Goal: Information Seeking & Learning: Learn about a topic

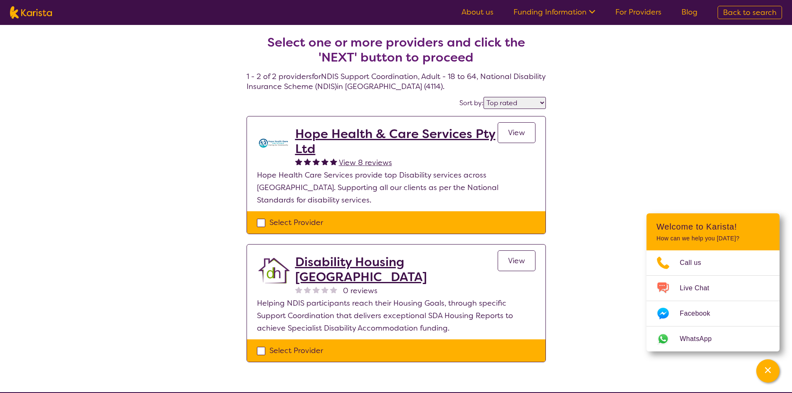
select select "by_score"
select select "NDIS Support Coordination"
select select "AD"
select select "NDIS"
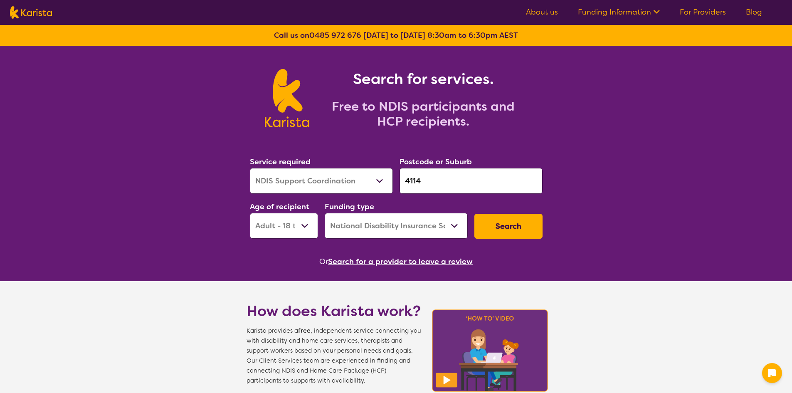
select select "NDIS Support Coordination"
select select "AD"
select select "NDIS"
click at [429, 181] on input "4114" at bounding box center [470, 181] width 143 height 26
drag, startPoint x: 429, startPoint y: 181, endPoint x: 371, endPoint y: 182, distance: 58.2
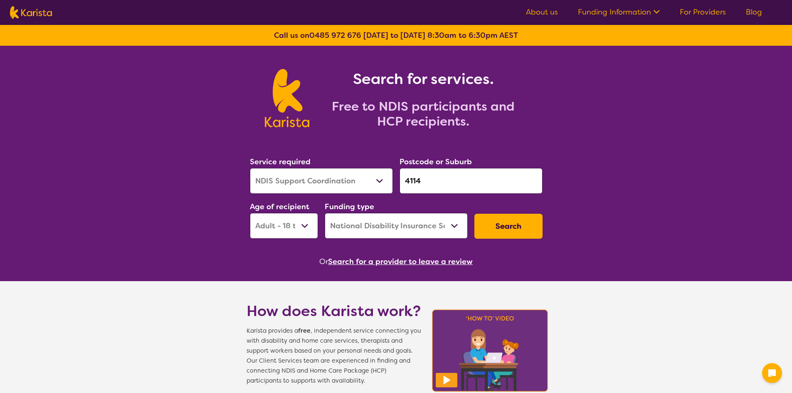
click at [372, 182] on div "Service required Allied Health Assistant Assessment ([MEDICAL_DATA] or [MEDICAL…" at bounding box center [395, 197] width 299 height 90
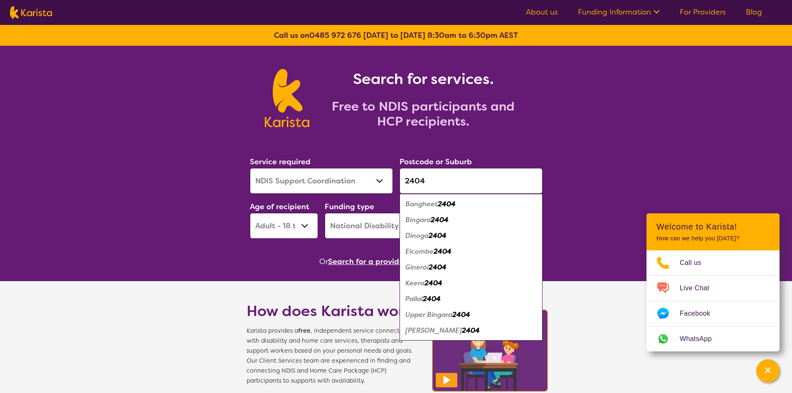
type input "2404"
click at [440, 314] on em "Upper Bingara" at bounding box center [428, 314] width 47 height 9
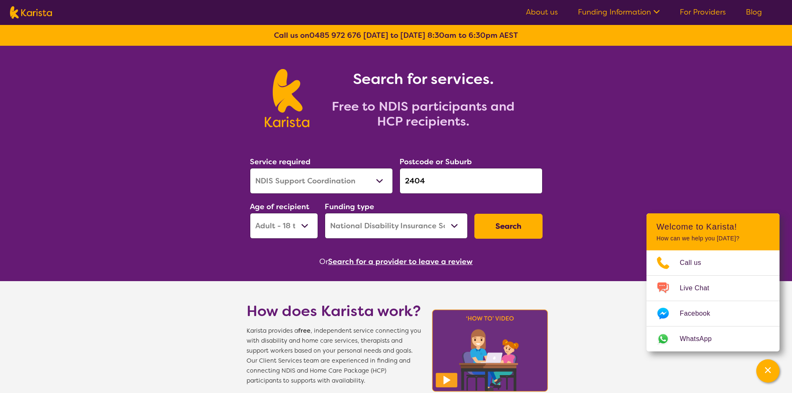
click at [334, 188] on select "Allied Health Assistant Assessment ([MEDICAL_DATA] or [MEDICAL_DATA]) Behaviour…" at bounding box center [321, 181] width 143 height 26
select select "Support worker"
click at [250, 168] on select "Allied Health Assistant Assessment ([MEDICAL_DATA] or [MEDICAL_DATA]) Behaviour…" at bounding box center [321, 181] width 143 height 26
click at [498, 226] on button "Search" at bounding box center [508, 226] width 68 height 25
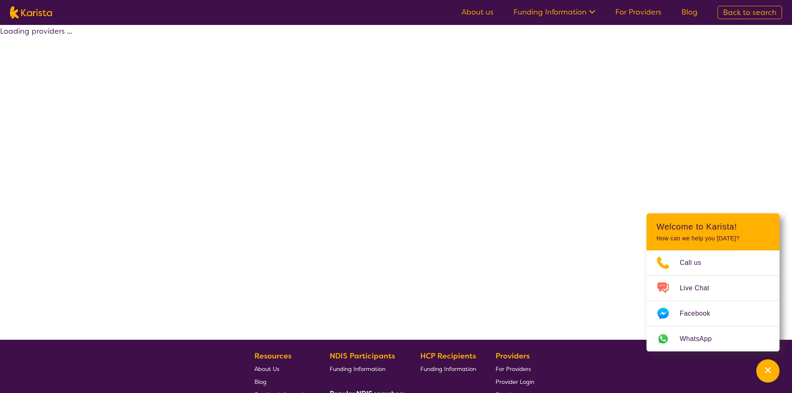
select select "Support worker"
select select "AD"
select select "NDIS"
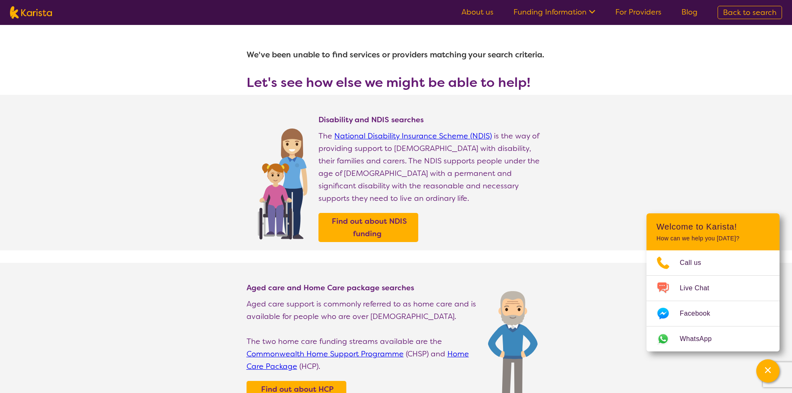
select select "Support worker"
select select "AD"
select select "NDIS"
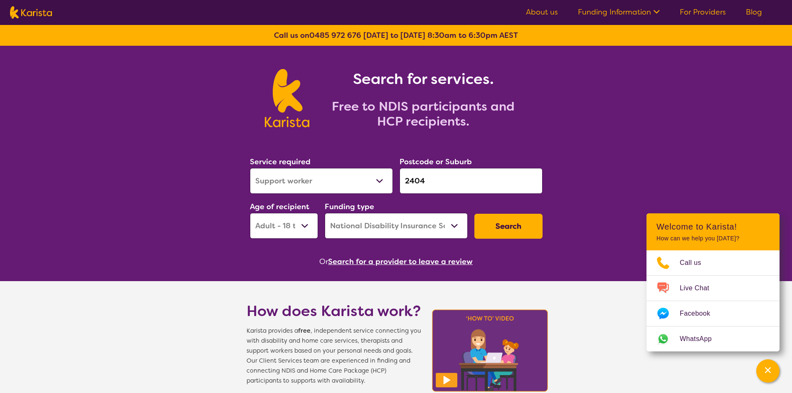
click at [429, 178] on input "2404" at bounding box center [470, 181] width 143 height 26
drag, startPoint x: 429, startPoint y: 179, endPoint x: 381, endPoint y: 187, distance: 49.0
click at [382, 187] on div "Service required Allied Health Assistant Assessment ([MEDICAL_DATA] or [MEDICAL…" at bounding box center [395, 197] width 299 height 90
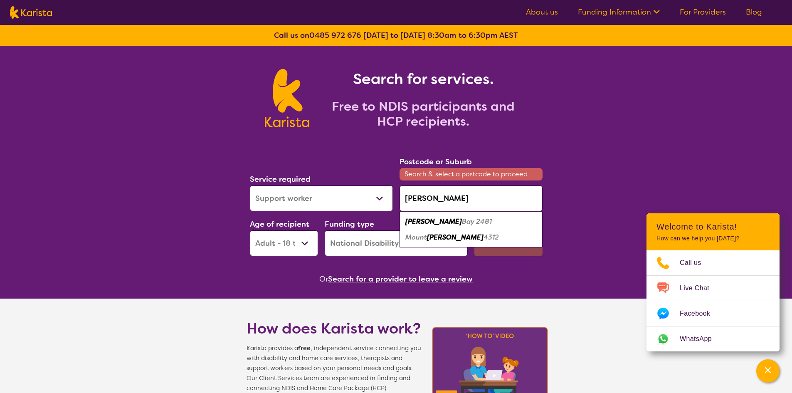
click at [462, 222] on em "Bay 2481" at bounding box center [477, 221] width 30 height 9
type input "2481"
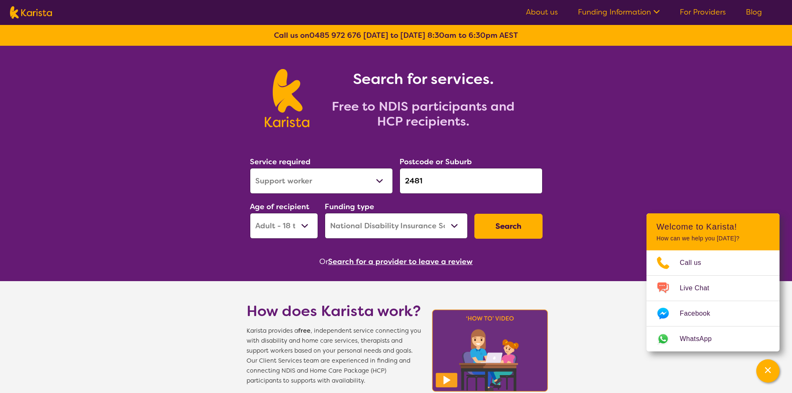
click at [494, 225] on button "Search" at bounding box center [508, 226] width 68 height 25
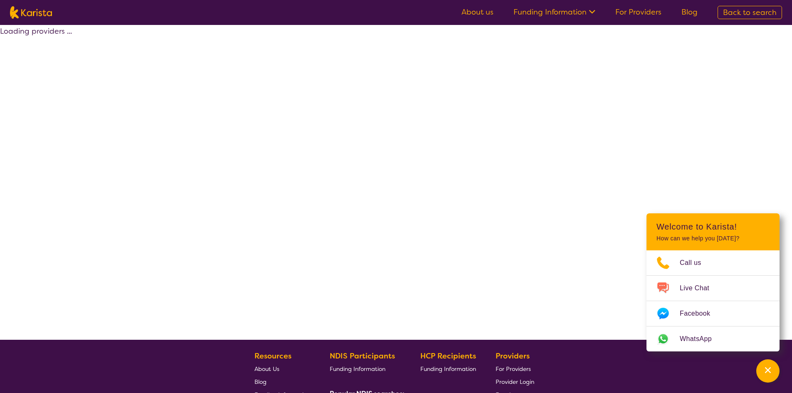
select select "Support worker"
select select "AD"
select select "NDIS"
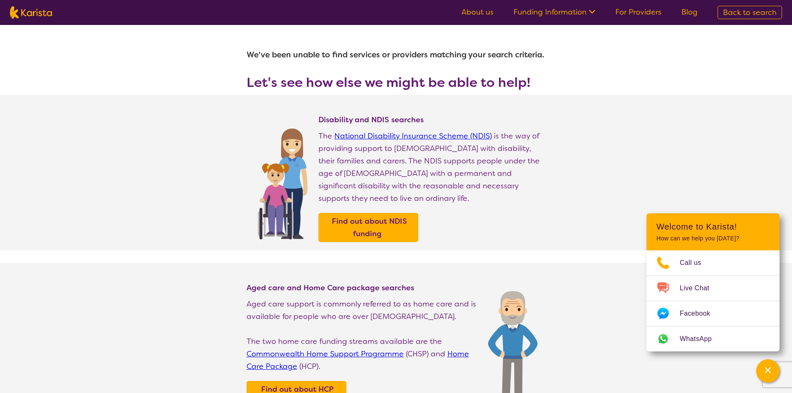
select select "Support worker"
select select "AD"
select select "NDIS"
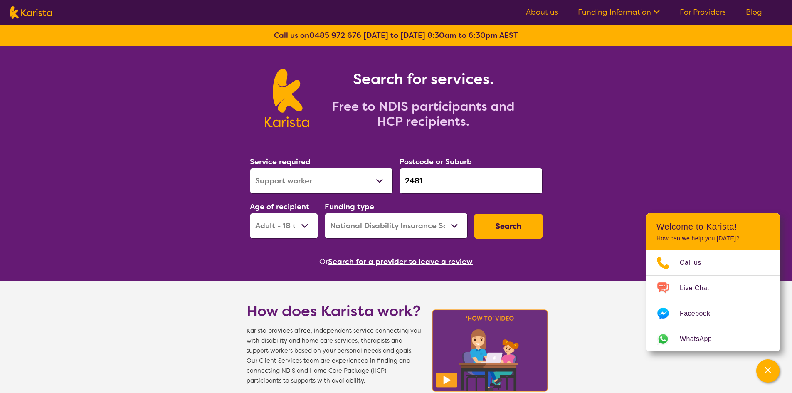
drag, startPoint x: 434, startPoint y: 181, endPoint x: 367, endPoint y: 181, distance: 66.5
click at [369, 181] on div "Service required Allied Health Assistant Assessment ([MEDICAL_DATA] or [MEDICAL…" at bounding box center [395, 197] width 299 height 90
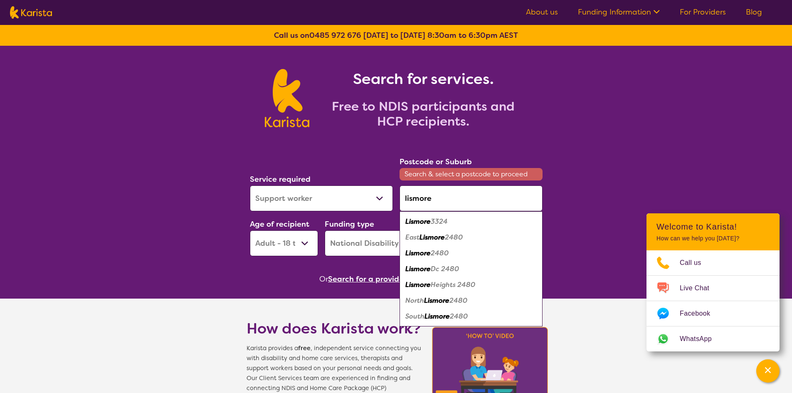
click at [436, 220] on em "3324" at bounding box center [439, 221] width 17 height 9
type input "3324"
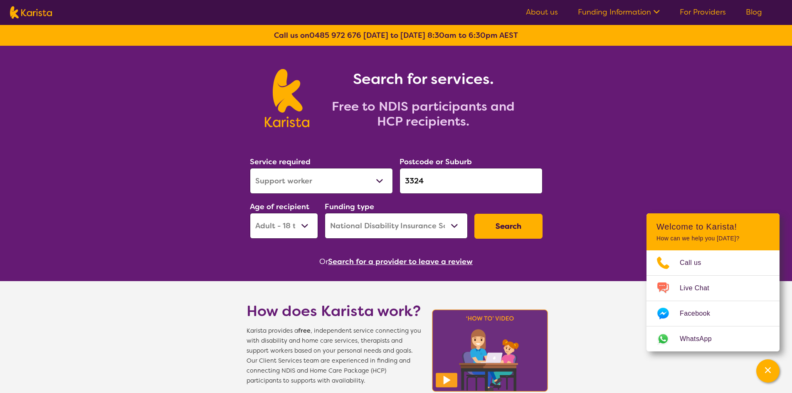
click at [504, 230] on button "Search" at bounding box center [508, 226] width 68 height 25
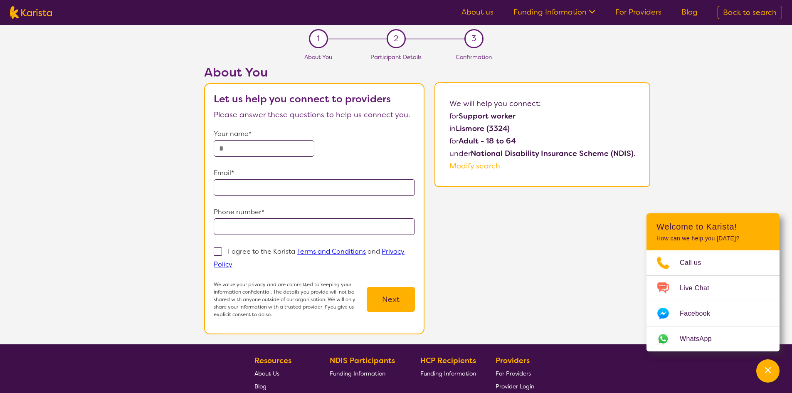
select select "Support worker"
select select "AD"
select select "NDIS"
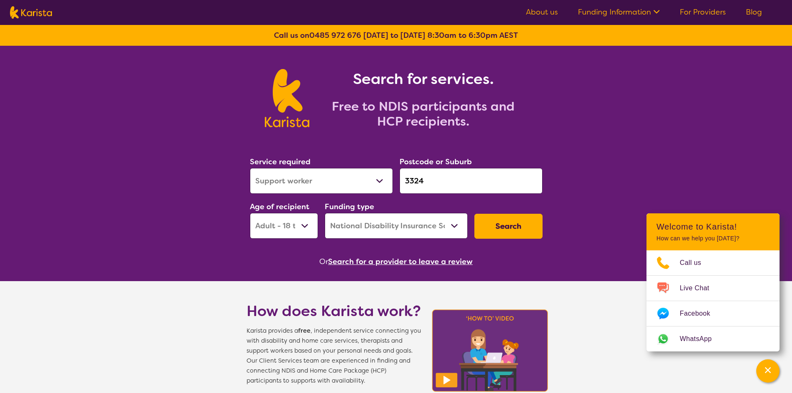
drag, startPoint x: 426, startPoint y: 182, endPoint x: 382, endPoint y: 184, distance: 44.1
click at [382, 184] on div "Service required Allied Health Assistant Assessment ([MEDICAL_DATA] or [MEDICAL…" at bounding box center [395, 197] width 299 height 90
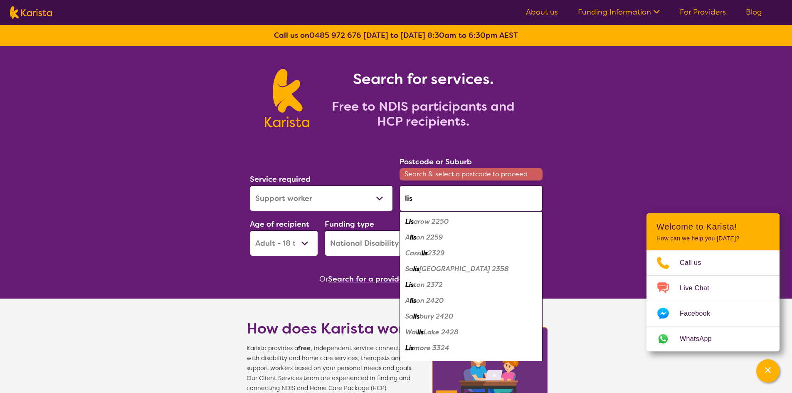
type input "lis"
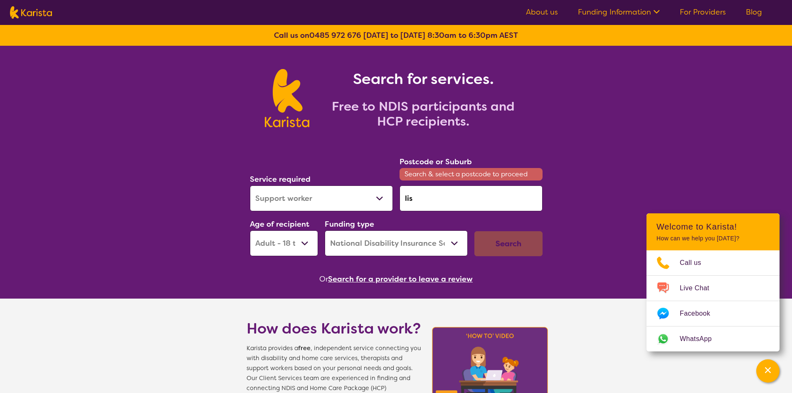
click at [468, 198] on input "lis" at bounding box center [470, 198] width 143 height 26
drag, startPoint x: 464, startPoint y: 200, endPoint x: 366, endPoint y: 185, distance: 99.2
click at [367, 185] on div "Service required Allied Health Assistant Assessment ([MEDICAL_DATA] or [MEDICAL…" at bounding box center [395, 205] width 299 height 107
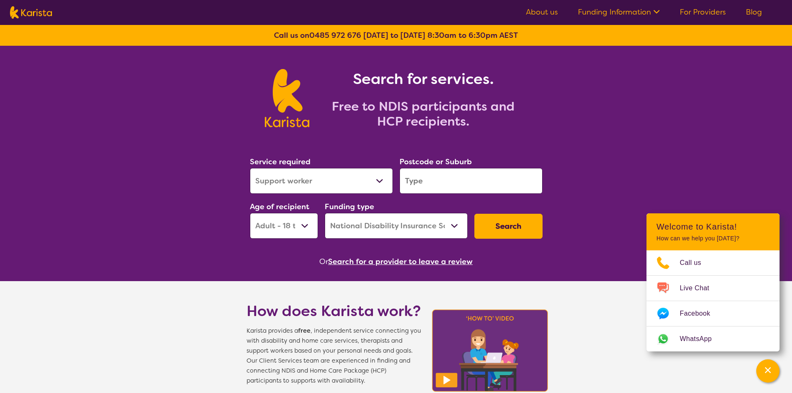
paste input "Stanthorpe"
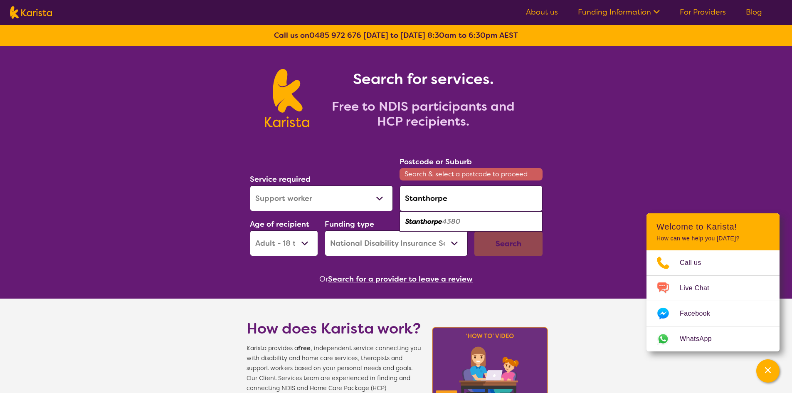
click at [441, 218] on em "Stanthorpe" at bounding box center [423, 221] width 37 height 9
type input "4380"
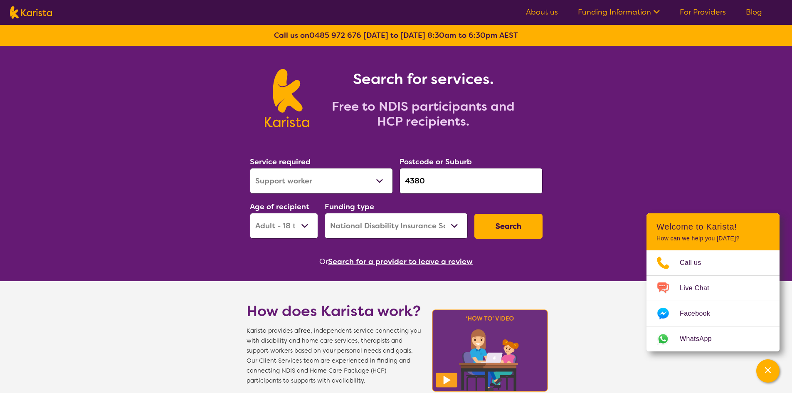
click at [499, 225] on button "Search" at bounding box center [508, 226] width 68 height 25
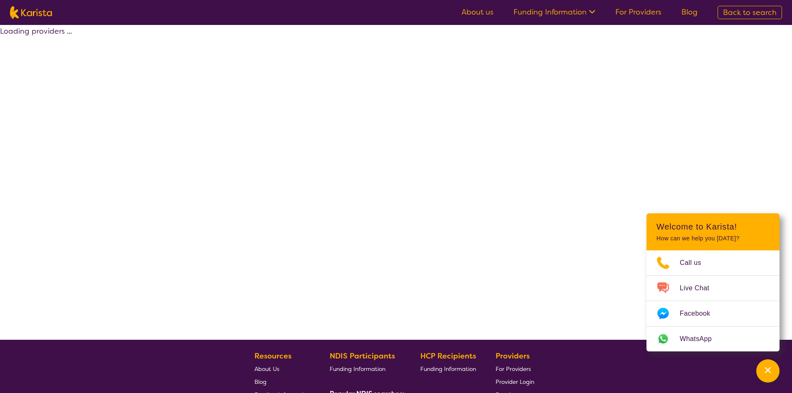
select select "Support worker"
select select "AD"
select select "NDIS"
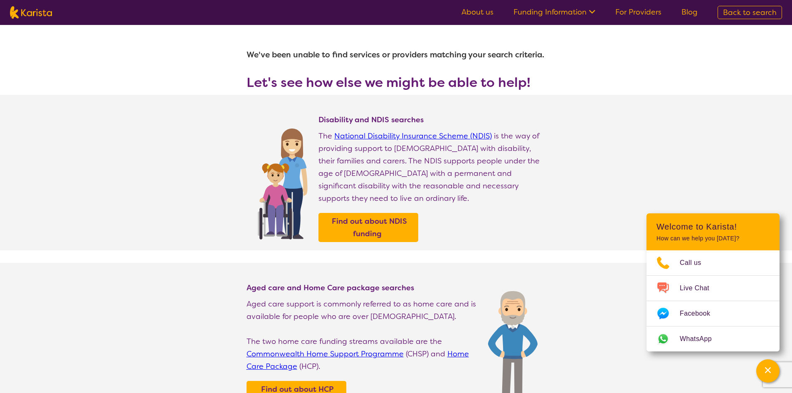
click at [16, 7] on img at bounding box center [31, 12] width 42 height 12
select select "Support worker"
select select "AD"
select select "NDIS"
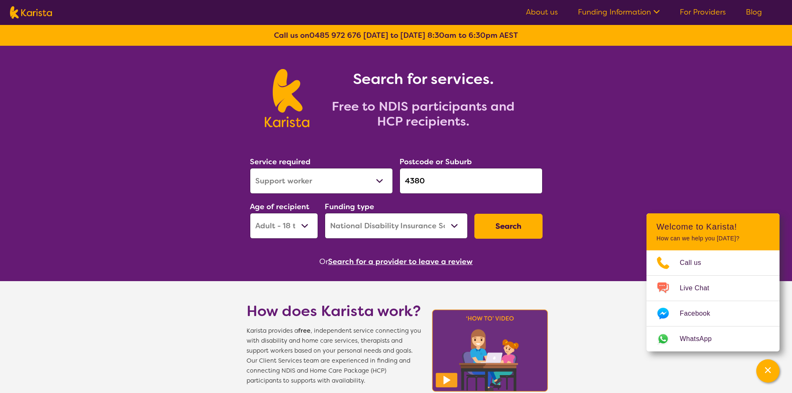
click at [437, 185] on input "4380" at bounding box center [470, 181] width 143 height 26
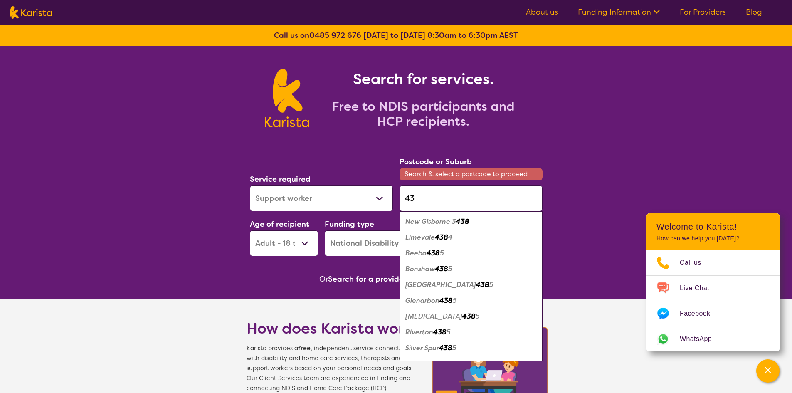
type input "4"
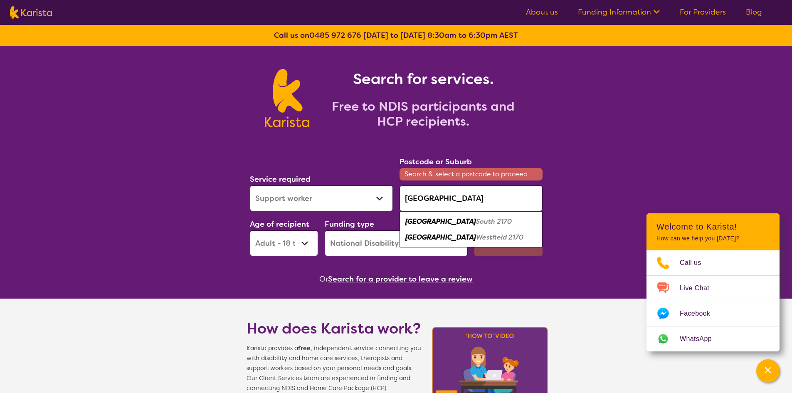
click at [476, 223] on em "South 2170" at bounding box center [494, 221] width 36 height 9
type input "2170"
click at [460, 230] on select "Home Care Package (HCP) National Disability Insurance Scheme (NDIS) I don't know" at bounding box center [396, 243] width 143 height 26
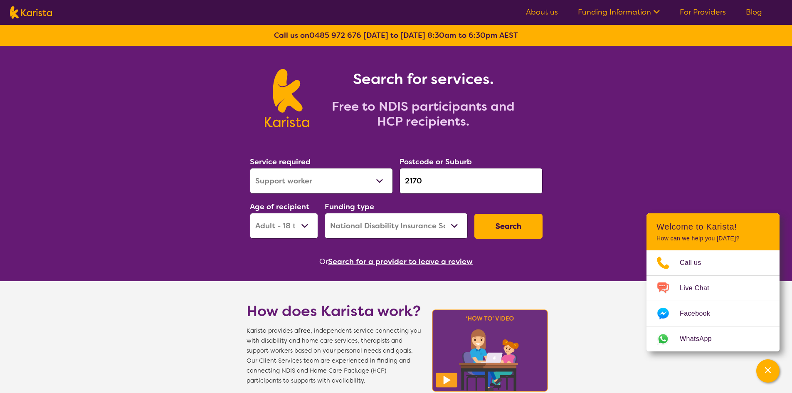
click at [501, 235] on button "Search" at bounding box center [508, 226] width 68 height 25
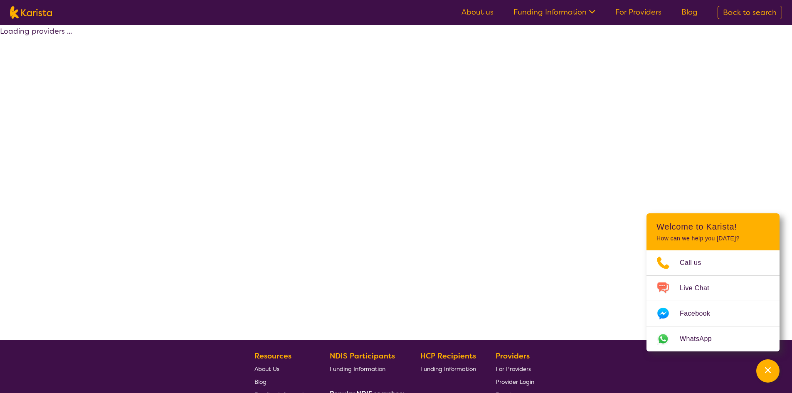
select select "by_score"
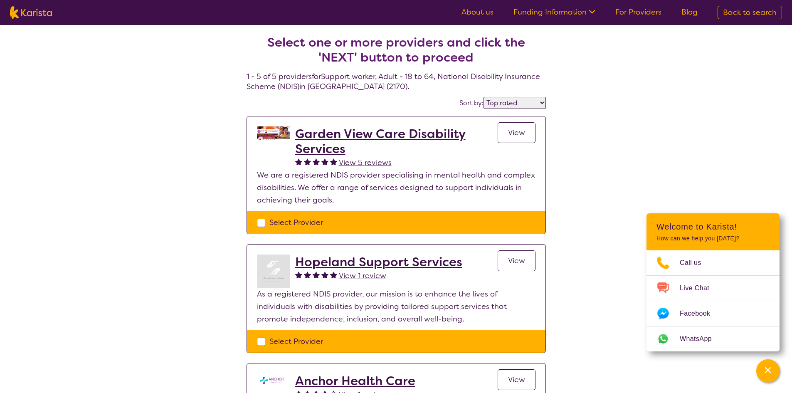
select select "Support worker"
select select "AD"
select select "NDIS"
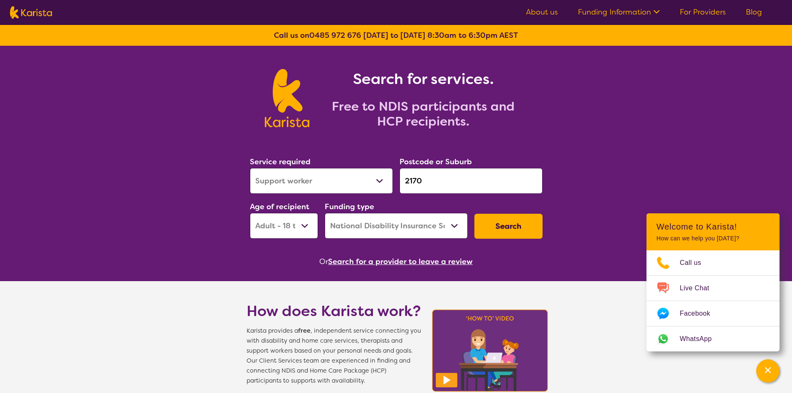
drag, startPoint x: 439, startPoint y: 186, endPoint x: 400, endPoint y: 184, distance: 39.6
click at [400, 184] on input "2170" at bounding box center [470, 181] width 143 height 26
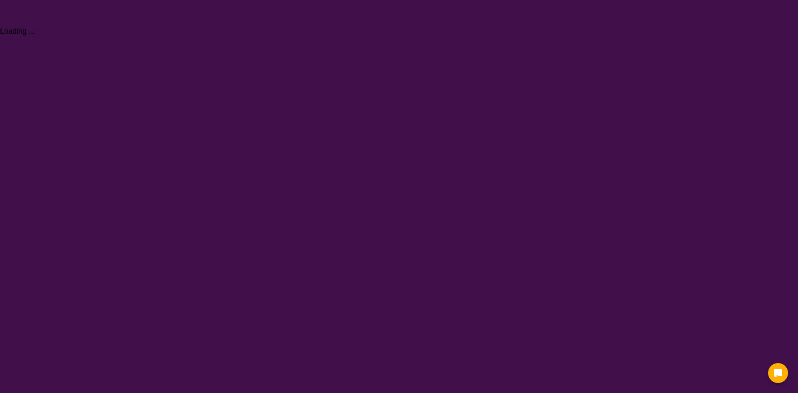
select select "Support worker"
select select "AD"
select select "NDIS"
select select "Support worker"
select select "AD"
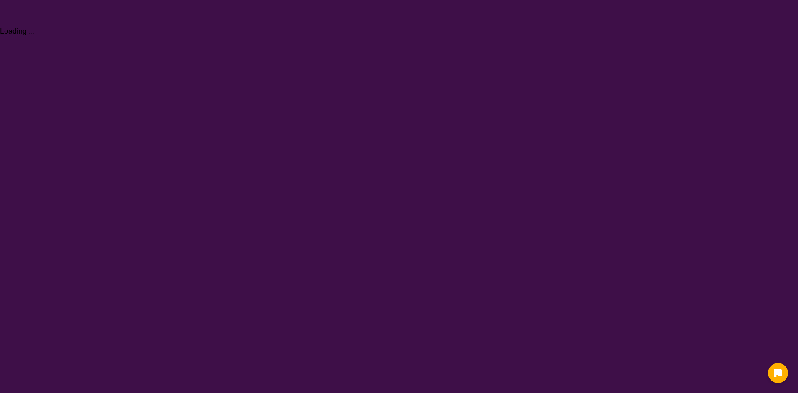
select select "NDIS"
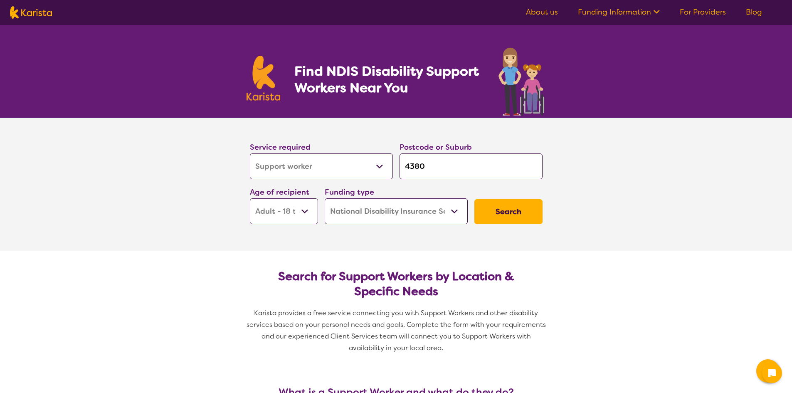
click at [504, 217] on button "Search" at bounding box center [508, 211] width 68 height 25
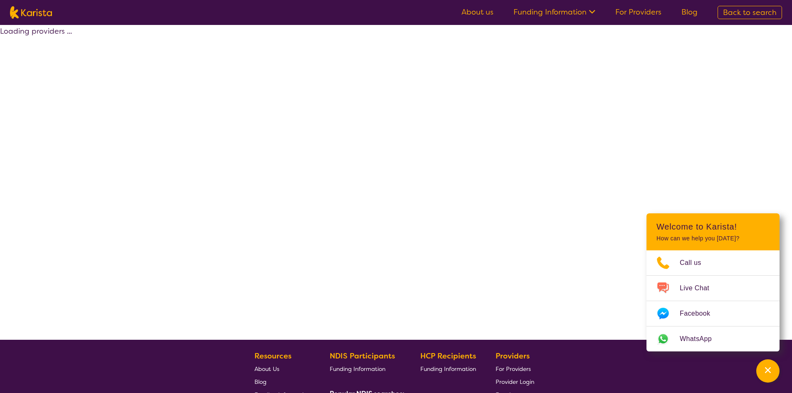
select select "Support worker"
select select "AD"
select select "NDIS"
